Goal: Task Accomplishment & Management: Use online tool/utility

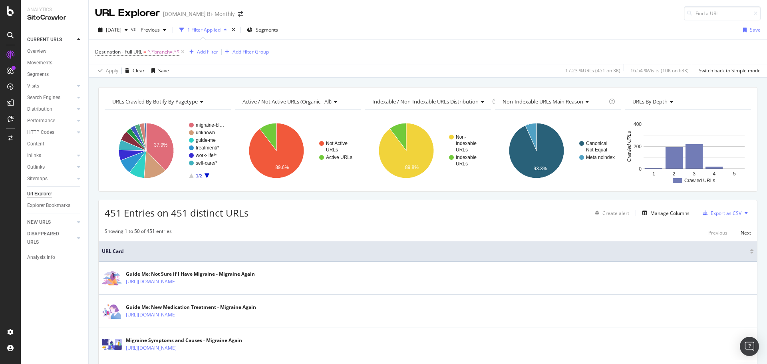
scroll to position [120, 0]
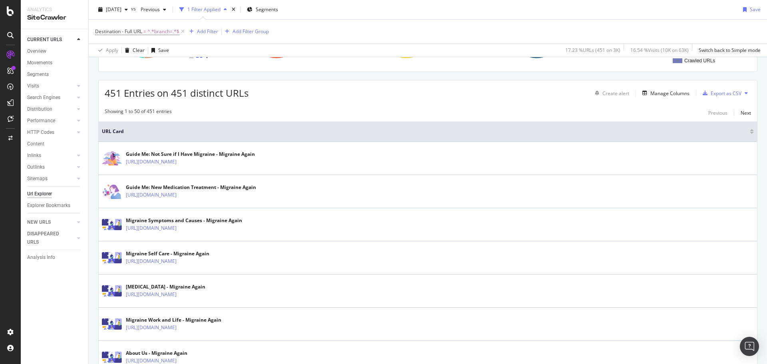
click at [8, 14] on icon at bounding box center [10, 11] width 7 height 10
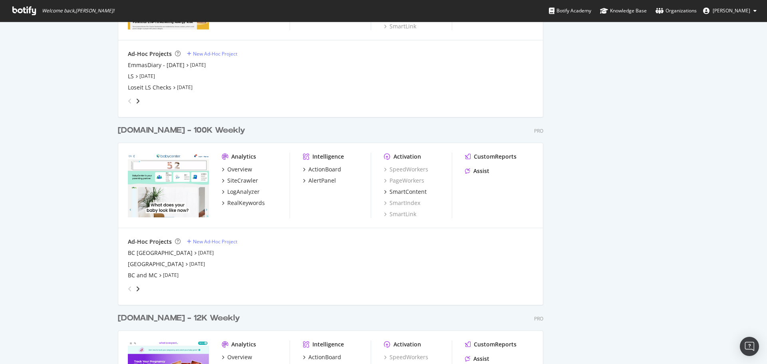
scroll to position [1039, 0]
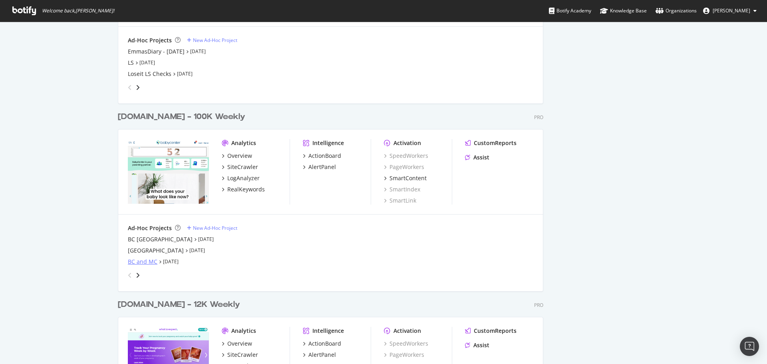
click at [138, 264] on div "BC and MC" at bounding box center [143, 262] width 30 height 8
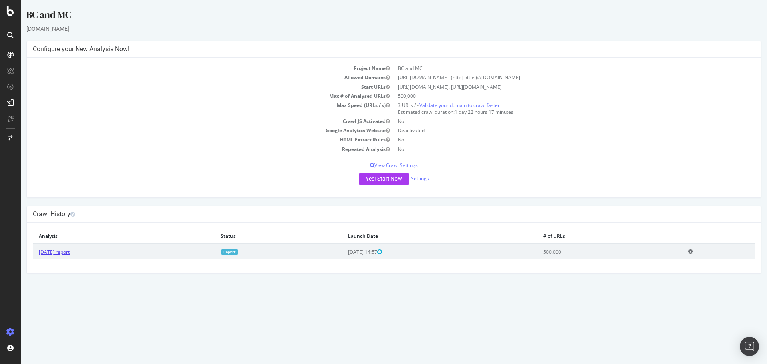
click at [62, 253] on link "[DATE] report" at bounding box center [54, 252] width 31 height 7
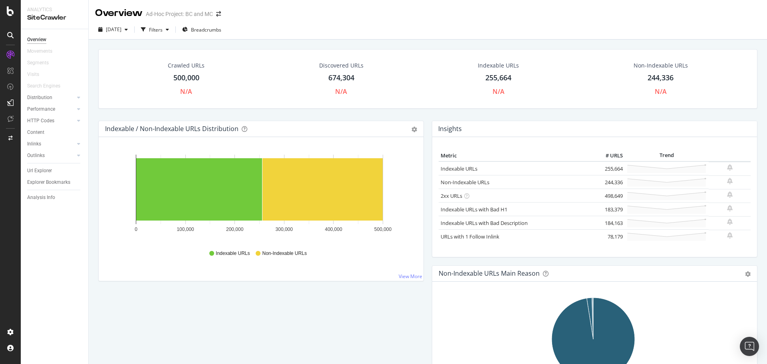
click at [335, 73] on div "674,304" at bounding box center [342, 78] width 26 height 10
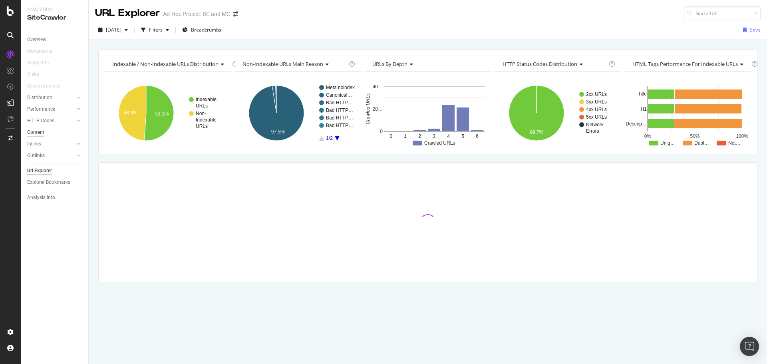
click at [44, 132] on div "Content" at bounding box center [35, 132] width 17 height 8
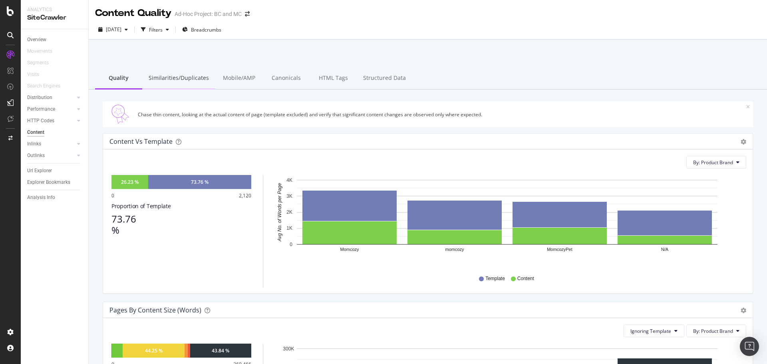
click at [180, 79] on div "Similarities/Duplicates" at bounding box center [178, 79] width 73 height 22
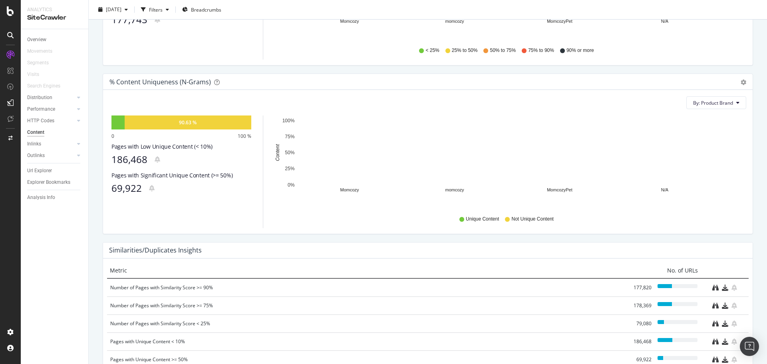
scroll to position [279, 0]
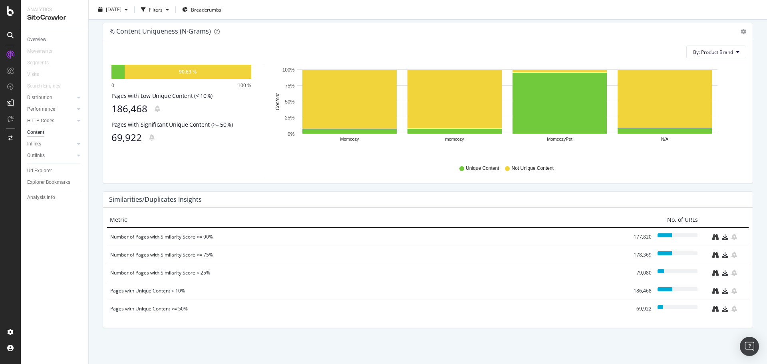
click at [179, 237] on div "Number of Pages with Similarity Score >= 90%" at bounding box center [368, 237] width 516 height 8
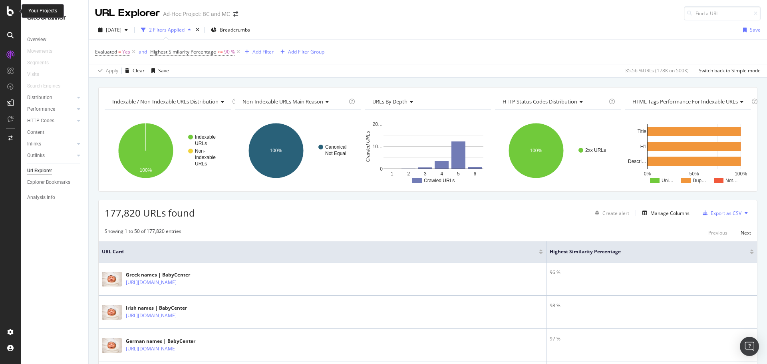
click at [12, 11] on icon at bounding box center [10, 11] width 7 height 10
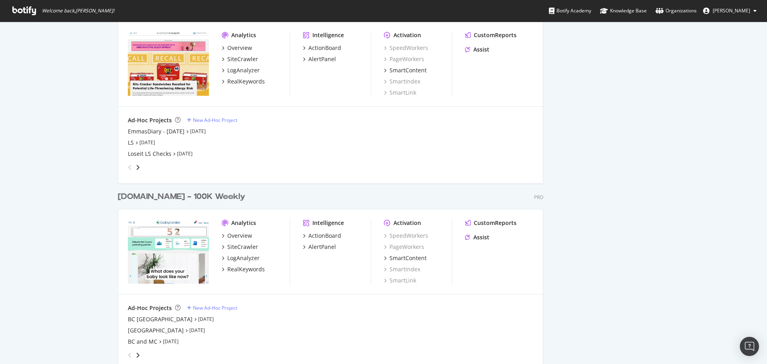
scroll to position [1039, 0]
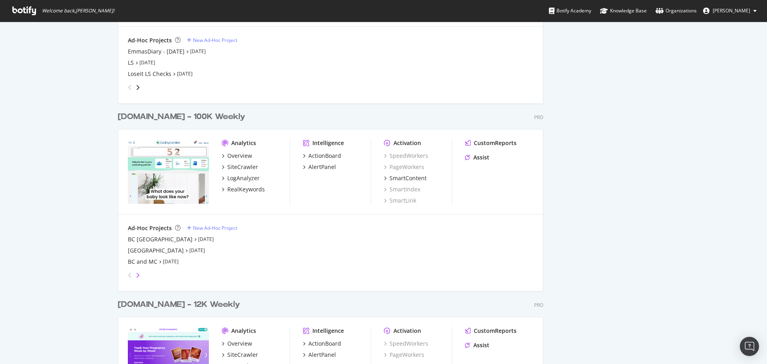
click at [136, 275] on icon "angle-right" at bounding box center [138, 275] width 4 height 6
click at [181, 261] on div "BC UK without COMMUNITY" at bounding box center [165, 262] width 75 height 8
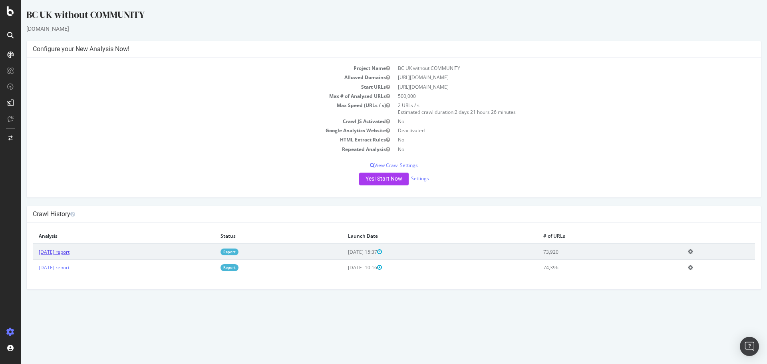
click at [70, 252] on link "2025 Sep. 23rd report" at bounding box center [54, 252] width 31 height 7
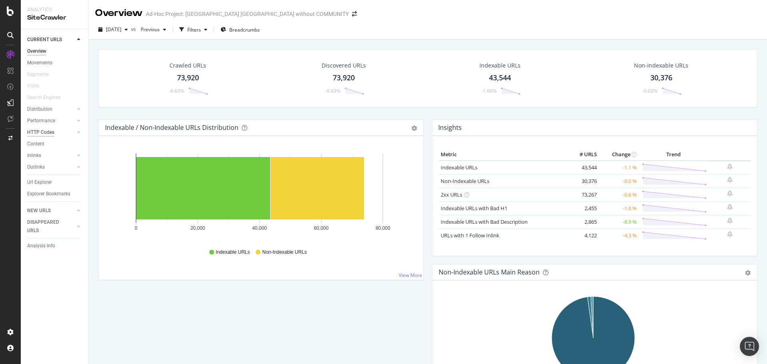
click at [43, 134] on div "HTTP Codes" at bounding box center [40, 132] width 27 height 8
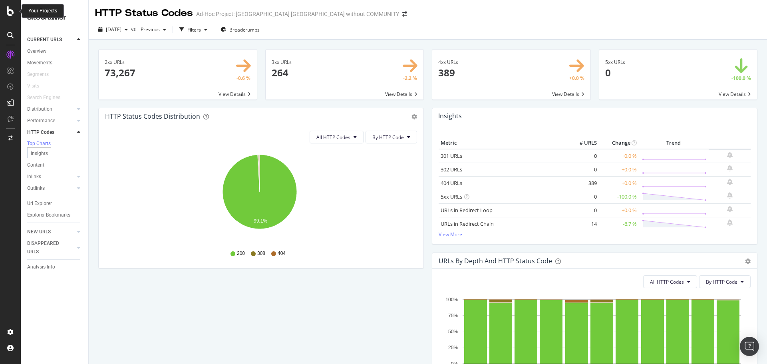
click at [13, 10] on icon at bounding box center [10, 11] width 7 height 10
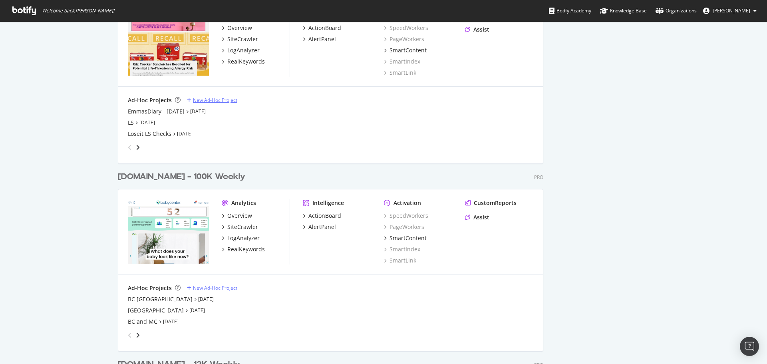
scroll to position [999, 0]
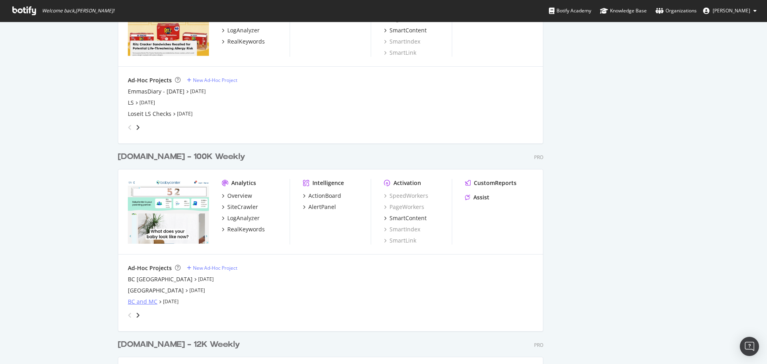
click at [140, 301] on div "BC and MC" at bounding box center [143, 302] width 30 height 8
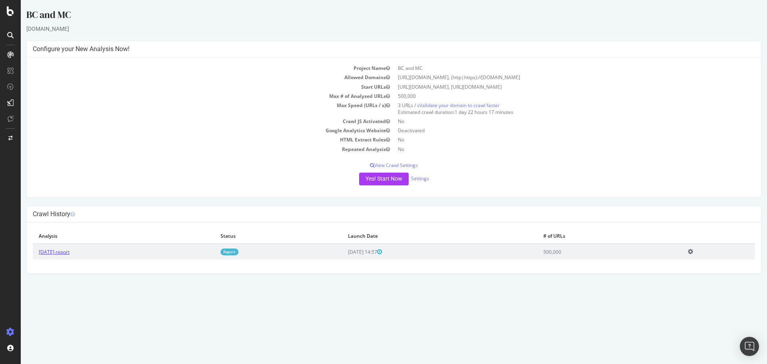
click at [70, 254] on link "2025 Sep. 25th report" at bounding box center [54, 252] width 31 height 7
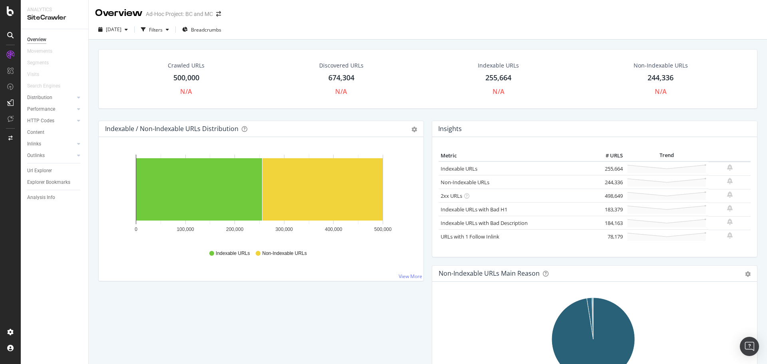
click at [333, 77] on div "674,304" at bounding box center [342, 78] width 26 height 10
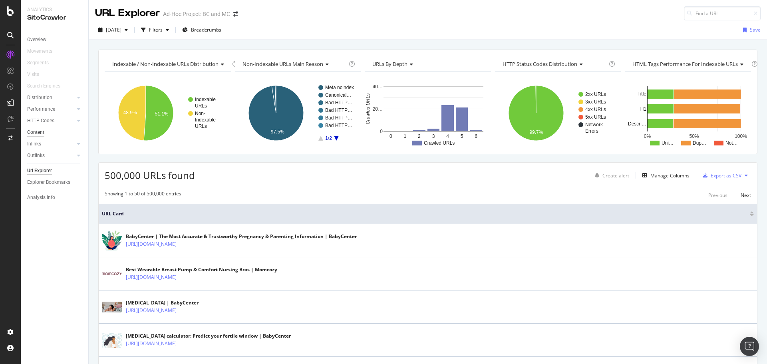
click at [39, 131] on div "Content" at bounding box center [35, 132] width 17 height 8
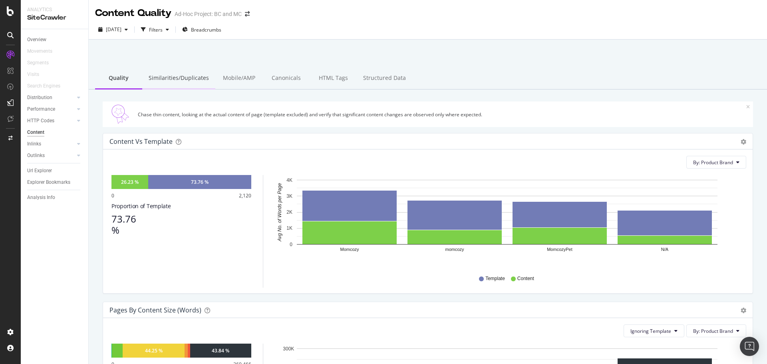
click at [179, 80] on div "Similarities/Duplicates" at bounding box center [178, 79] width 73 height 22
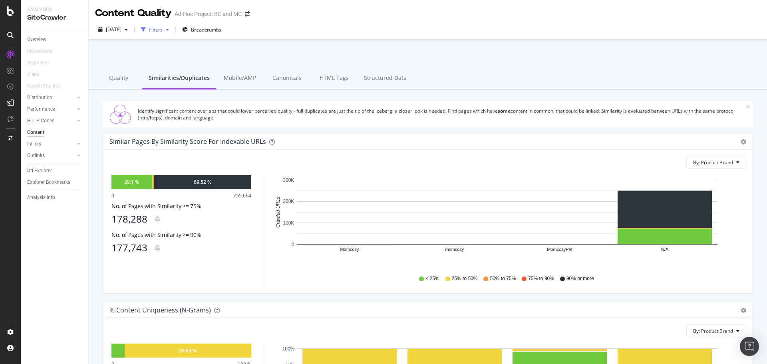
click at [163, 28] on div "Filters" at bounding box center [156, 29] width 14 height 7
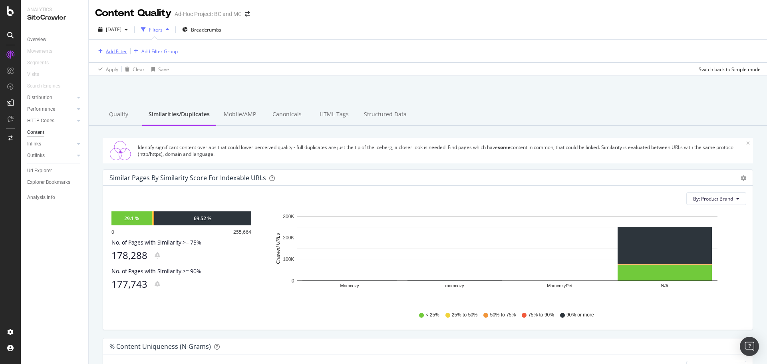
click at [117, 50] on div "Add Filter" at bounding box center [116, 51] width 21 height 7
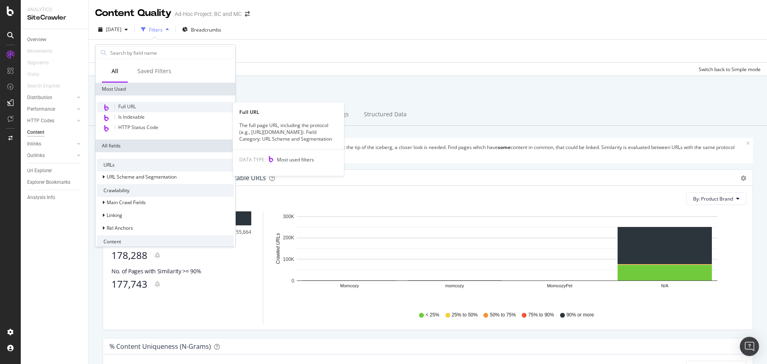
click at [137, 108] on div "Full URL" at bounding box center [165, 107] width 137 height 10
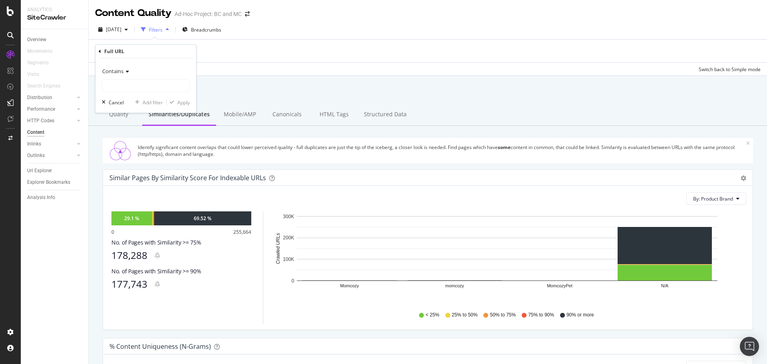
click at [124, 71] on icon at bounding box center [127, 71] width 6 height 5
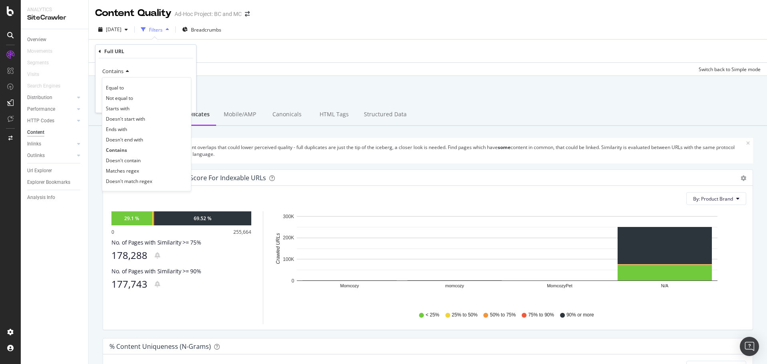
click at [129, 158] on span "Doesn't contain" at bounding box center [123, 160] width 35 height 7
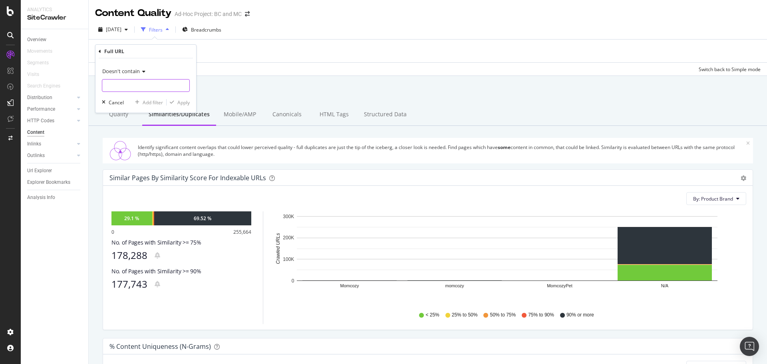
click at [137, 85] on input "text" at bounding box center [145, 85] width 87 height 13
paste input "/blogs/baby-names/"
type input "/blogs/baby-names/"
click at [180, 103] on div "Apply" at bounding box center [183, 102] width 12 height 7
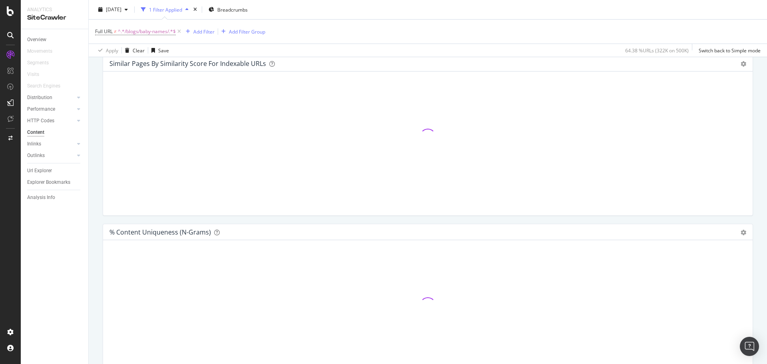
scroll to position [120, 0]
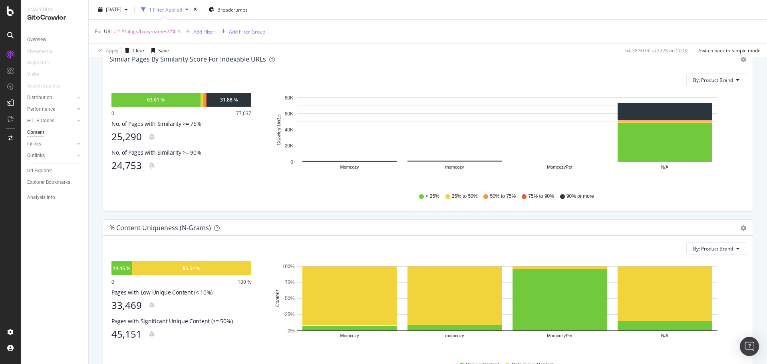
click at [130, 163] on div "24,753" at bounding box center [127, 165] width 30 height 11
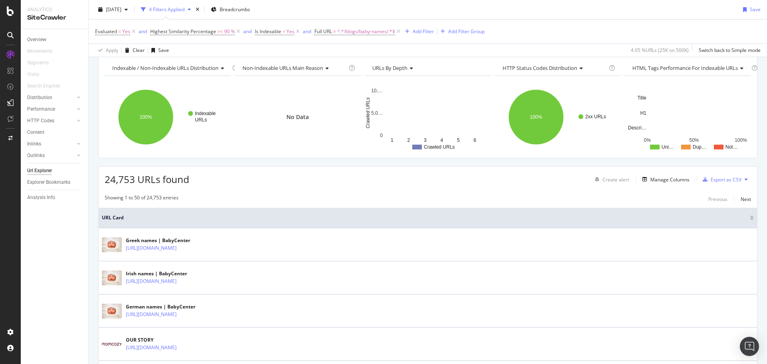
scroll to position [80, 0]
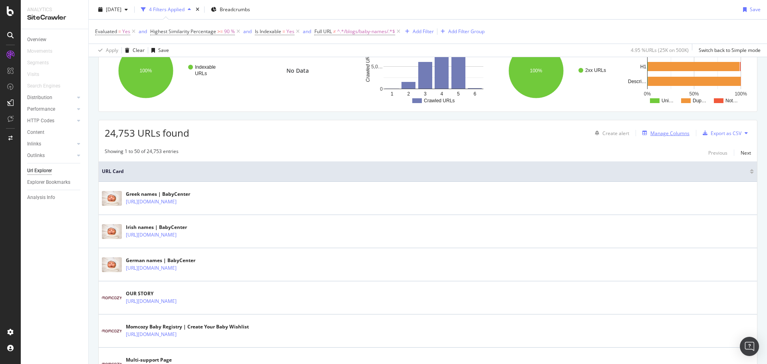
click at [655, 136] on div "Manage Columns" at bounding box center [670, 133] width 39 height 7
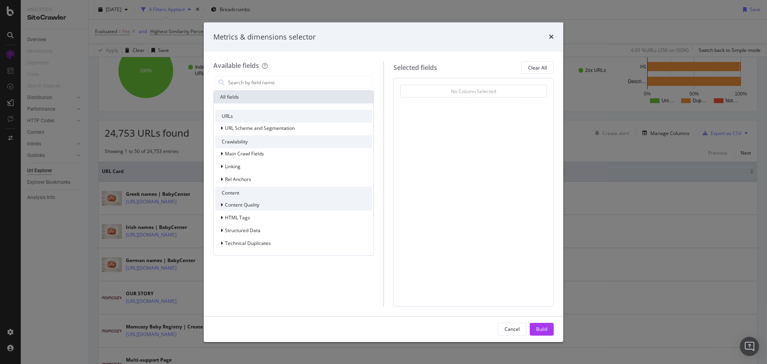
click at [249, 206] on span "Content Quality" at bounding box center [242, 204] width 34 height 7
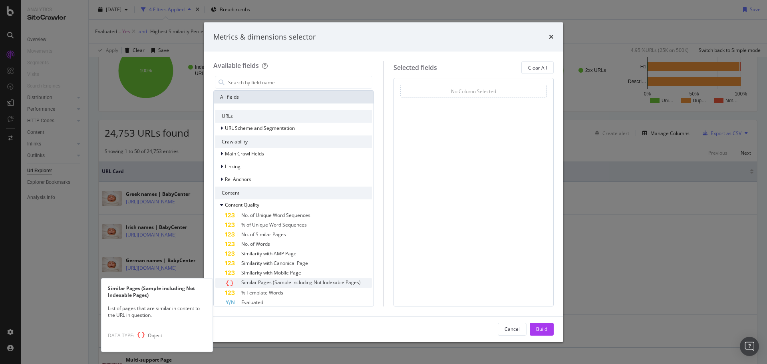
click at [294, 285] on span "Similar Pages (Sample including Not Indexable Pages)" at bounding box center [301, 282] width 120 height 7
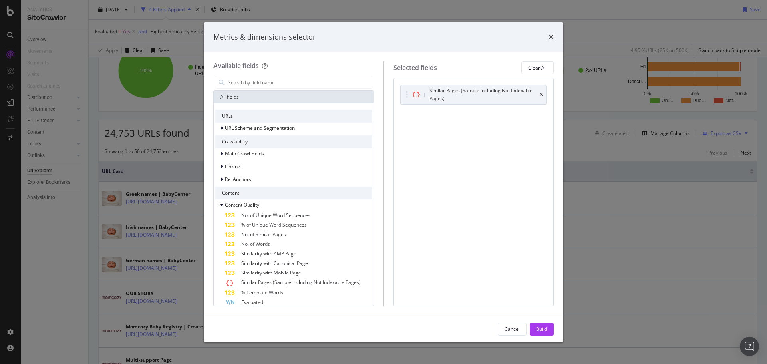
drag, startPoint x: 541, startPoint y: 327, endPoint x: 524, endPoint y: 330, distance: 16.6
click at [539, 327] on div "Build" at bounding box center [541, 329] width 11 height 7
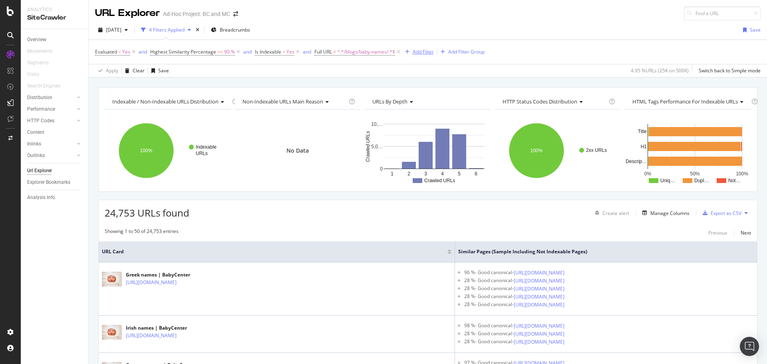
click at [424, 54] on div "Add Filter" at bounding box center [423, 51] width 21 height 7
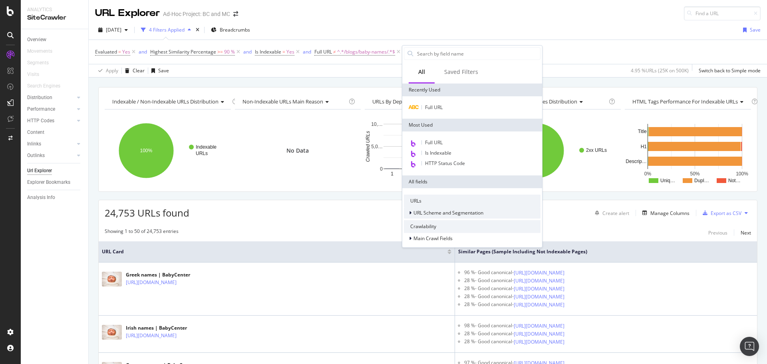
click at [445, 213] on span "URL Scheme and Segmentation" at bounding box center [449, 212] width 70 height 7
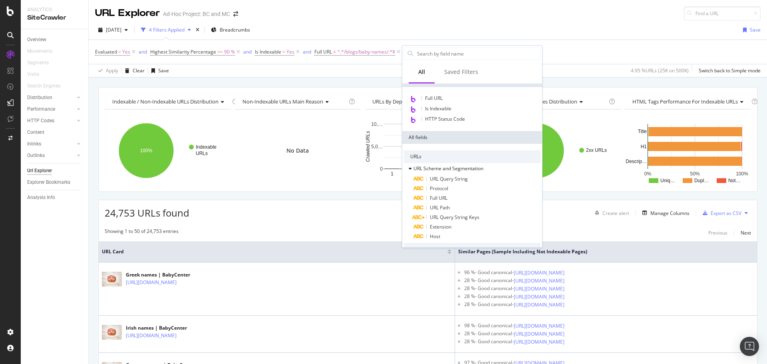
scroll to position [120, 0]
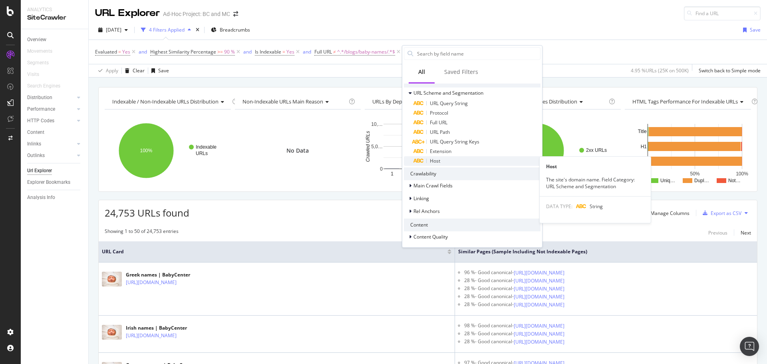
click at [460, 158] on div "Host" at bounding box center [477, 161] width 127 height 10
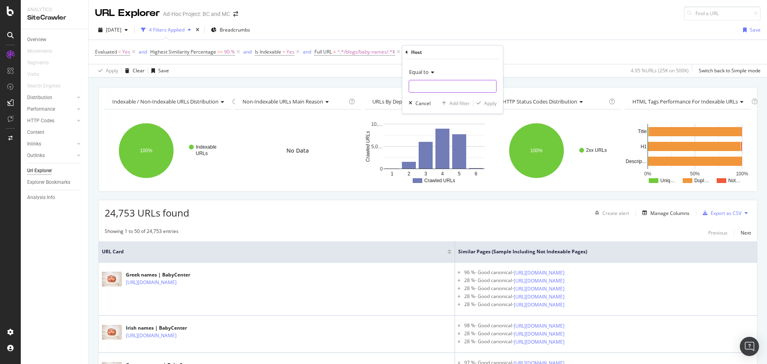
click at [431, 89] on input "text" at bounding box center [452, 86] width 87 height 13
click at [436, 104] on span "momcozy.com" at bounding box center [437, 105] width 53 height 7
type input "momcozy.com"
click at [489, 104] on div "Apply" at bounding box center [490, 103] width 12 height 7
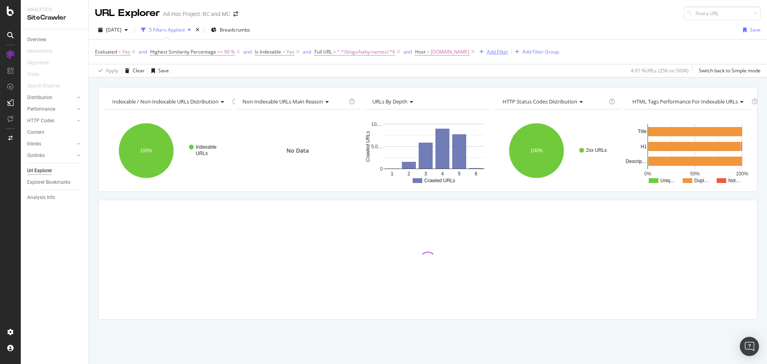
click at [490, 54] on div "Add Filter" at bounding box center [497, 51] width 21 height 7
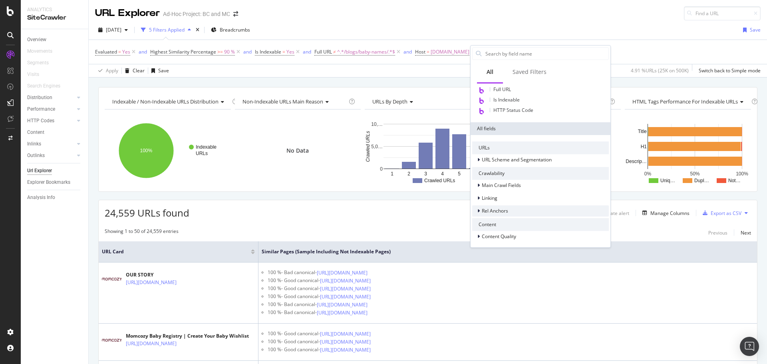
scroll to position [131, 0]
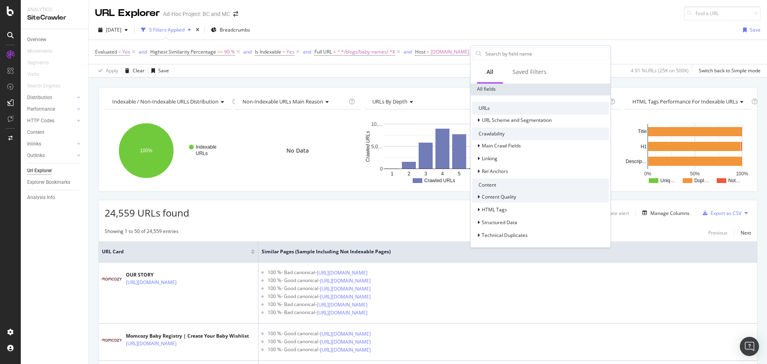
click at [511, 198] on span "Content Quality" at bounding box center [499, 196] width 34 height 7
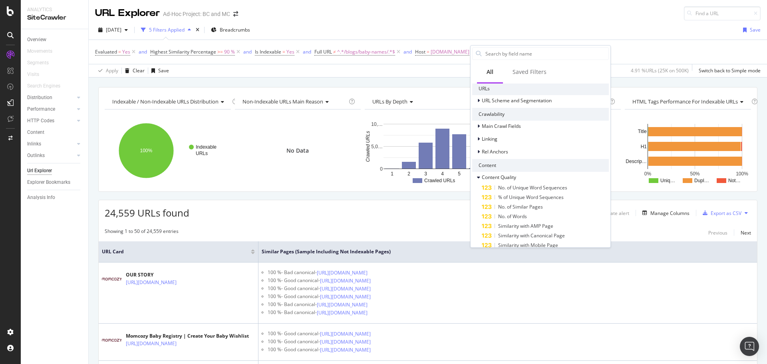
scroll to position [51, 0]
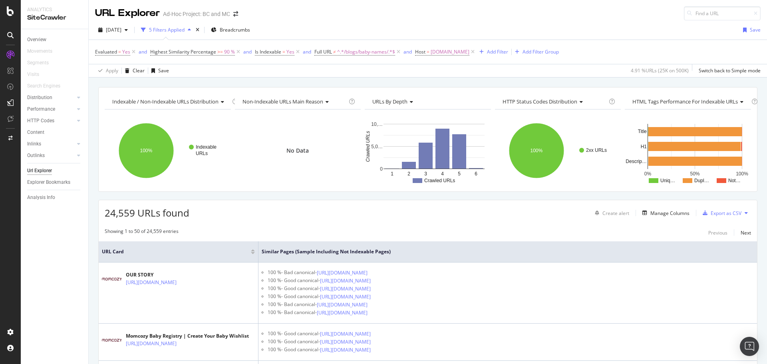
drag, startPoint x: 625, startPoint y: 48, endPoint x: 624, endPoint y: 70, distance: 22.8
click at [625, 48] on div "Evaluated = Yes and Highest Similarity Percentage >= 90 % and Is Indexable = Ye…" at bounding box center [428, 52] width 666 height 24
click at [678, 213] on div "Manage Columns" at bounding box center [670, 213] width 39 height 7
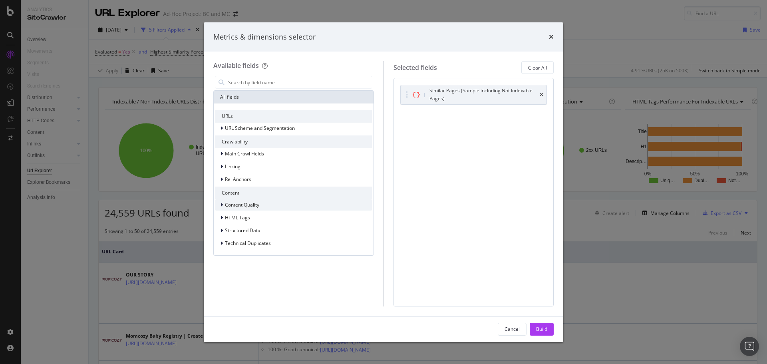
click at [241, 203] on span "Content Quality" at bounding box center [242, 204] width 34 height 7
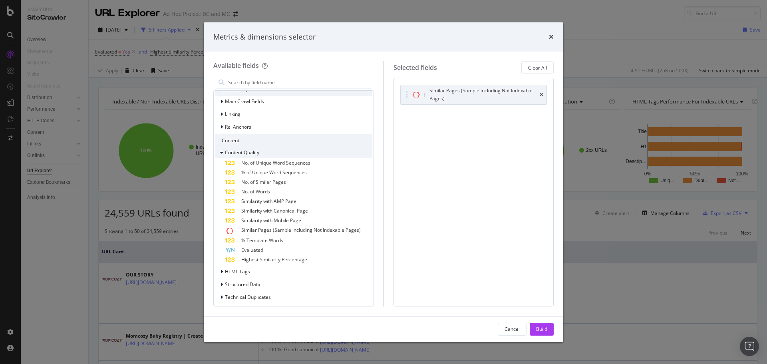
scroll to position [56, 0]
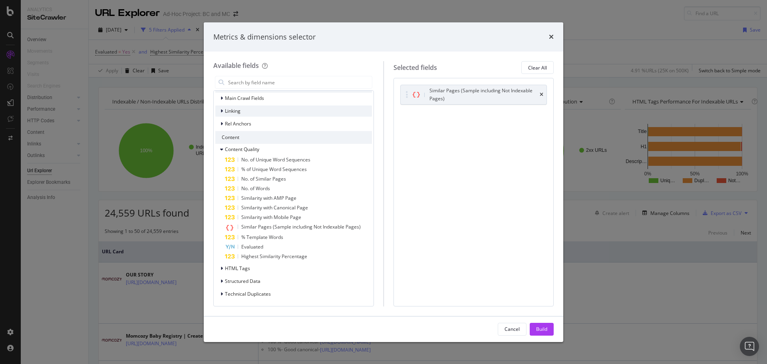
click at [243, 109] on div "Linking" at bounding box center [293, 111] width 157 height 11
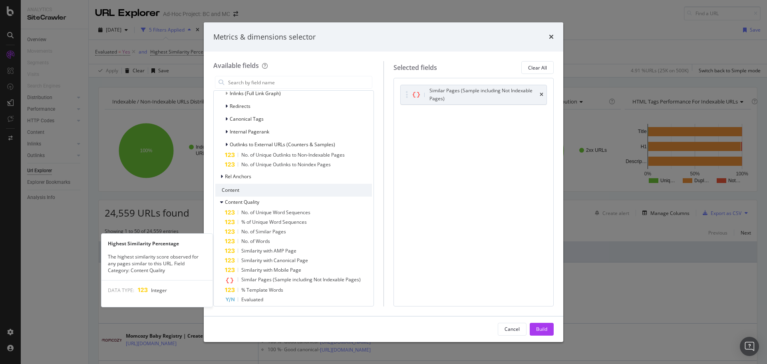
scroll to position [188, 0]
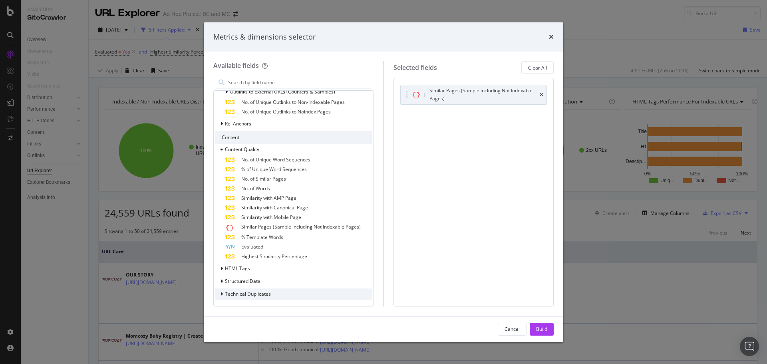
click at [262, 292] on span "Technical Duplicates" at bounding box center [248, 294] width 46 height 7
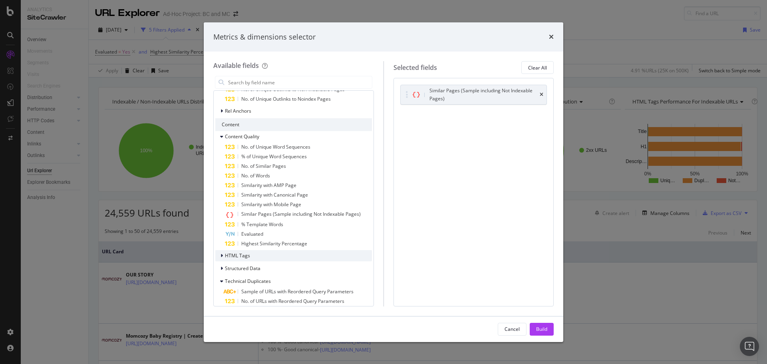
scroll to position [207, 0]
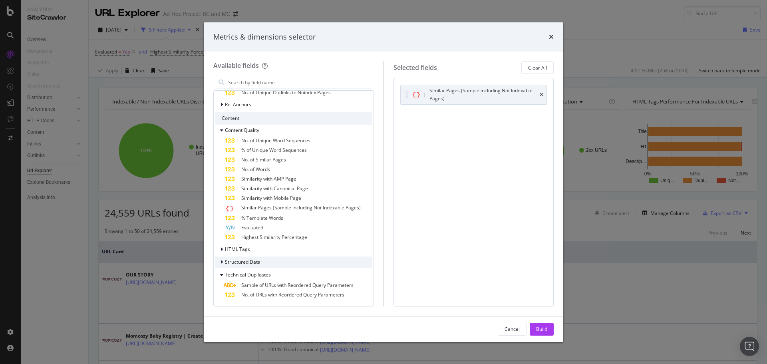
click at [236, 262] on span "Structured Data" at bounding box center [243, 262] width 36 height 7
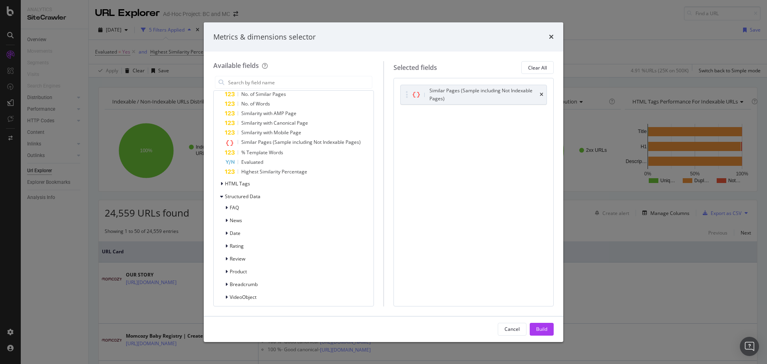
scroll to position [340, 0]
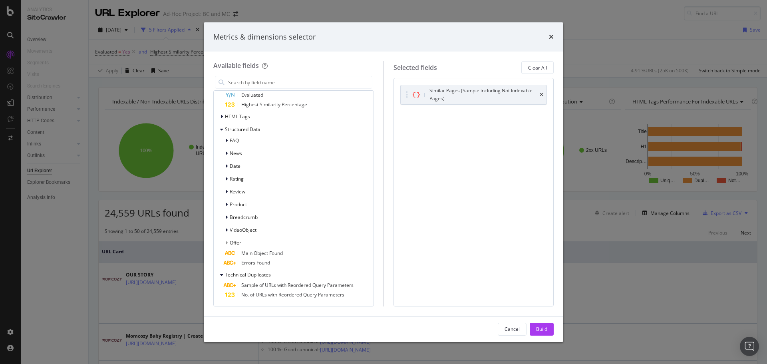
click at [549, 37] on div "Metrics & dimensions selector" at bounding box center [383, 37] width 341 height 10
click at [516, 328] on div "Cancel" at bounding box center [512, 329] width 15 height 7
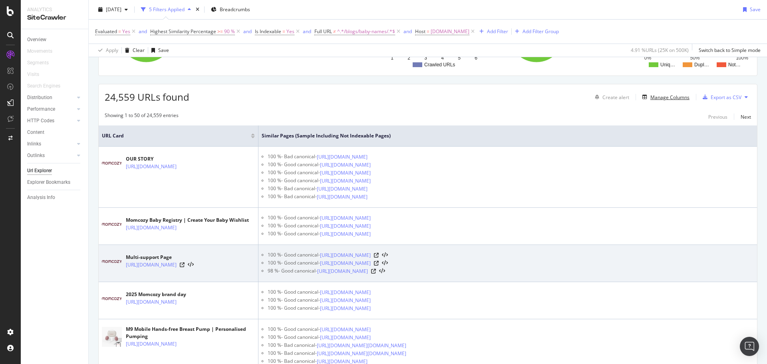
scroll to position [120, 0]
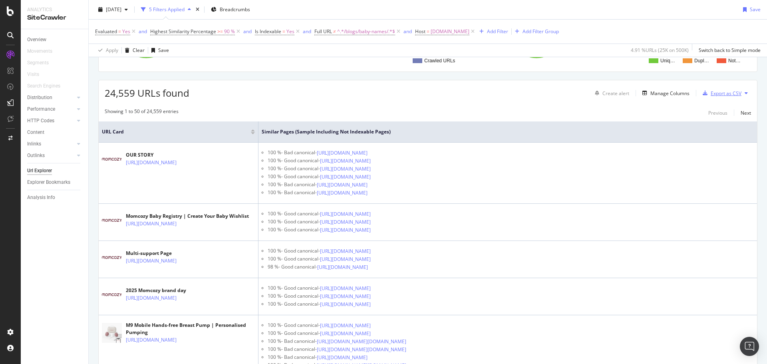
click at [724, 94] on div "Export as CSV" at bounding box center [726, 93] width 31 height 7
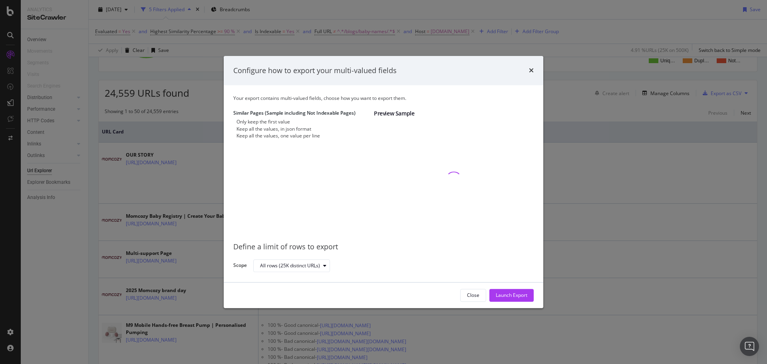
click at [269, 139] on div "Keep all the values, one value per line" at bounding box center [279, 135] width 84 height 7
click at [524, 291] on div "Launch Export" at bounding box center [512, 295] width 32 height 12
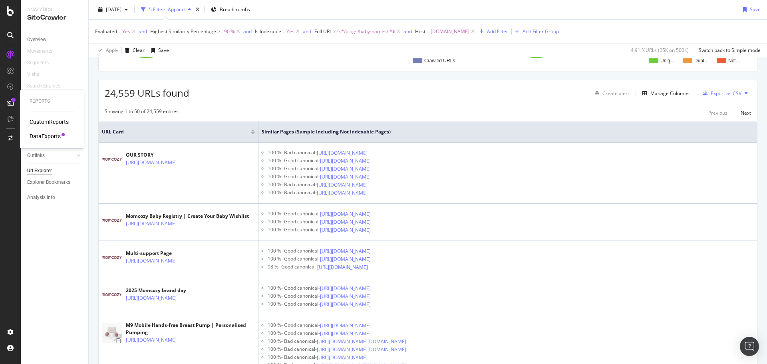
click at [38, 134] on div "DataExports" at bounding box center [45, 136] width 31 height 8
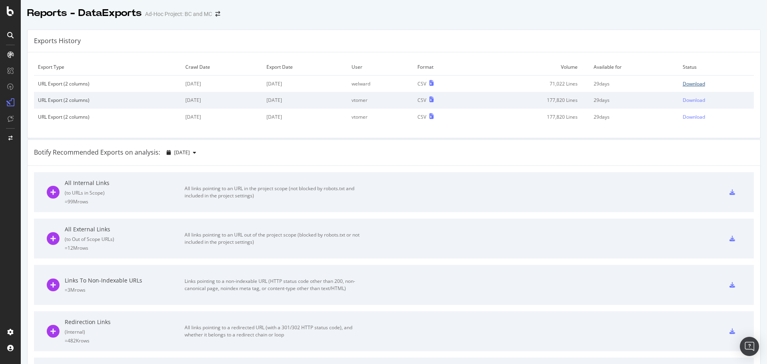
click at [683, 82] on div "Download" at bounding box center [694, 83] width 22 height 7
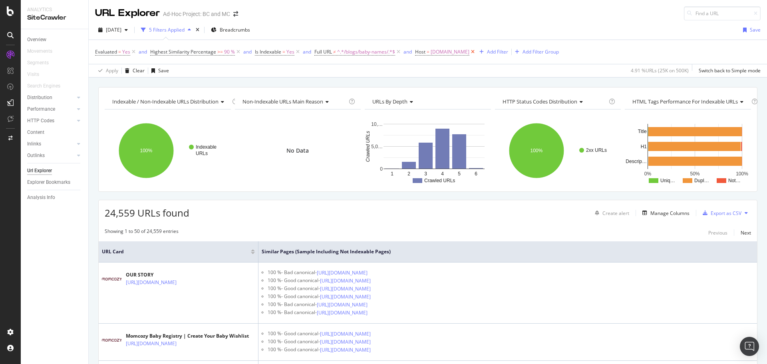
click at [470, 51] on icon at bounding box center [473, 52] width 7 height 8
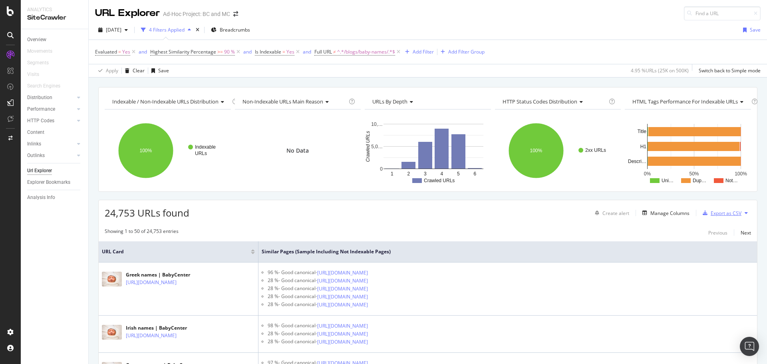
click at [713, 213] on div "Export as CSV" at bounding box center [726, 213] width 31 height 7
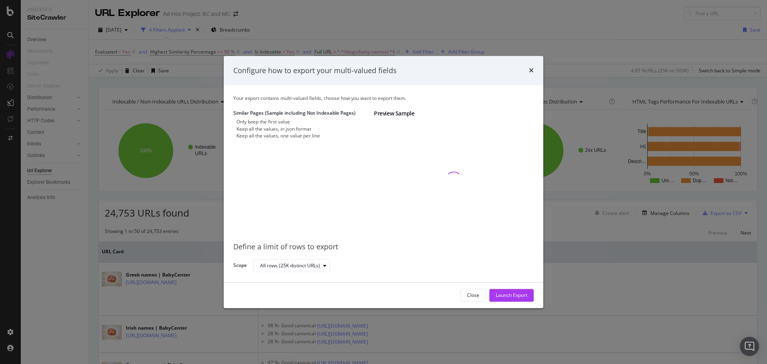
click at [283, 139] on div "Keep all the values, one value per line" at bounding box center [279, 135] width 84 height 7
click at [512, 297] on div "Launch Export" at bounding box center [512, 295] width 32 height 7
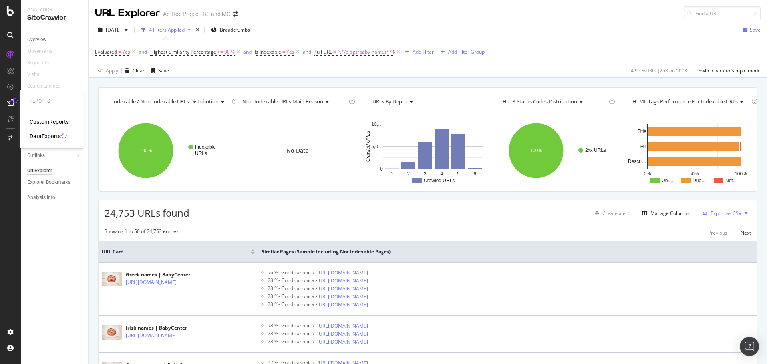
click at [40, 133] on div "DataExports" at bounding box center [45, 136] width 31 height 8
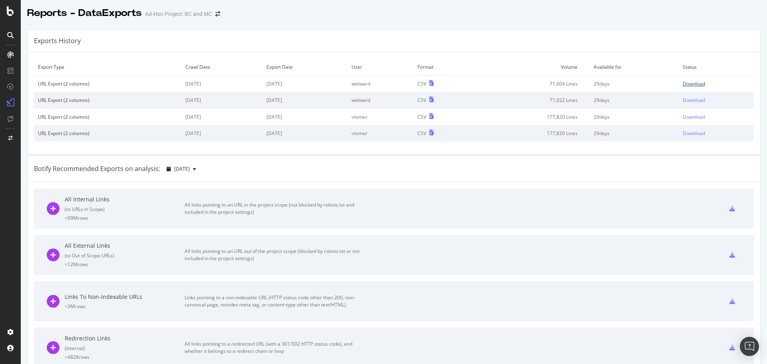
click at [685, 81] on div "Download" at bounding box center [694, 83] width 22 height 7
